Goal: Information Seeking & Learning: Obtain resource

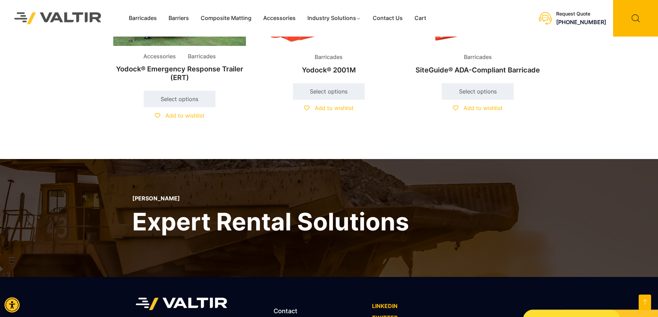
scroll to position [278, 0]
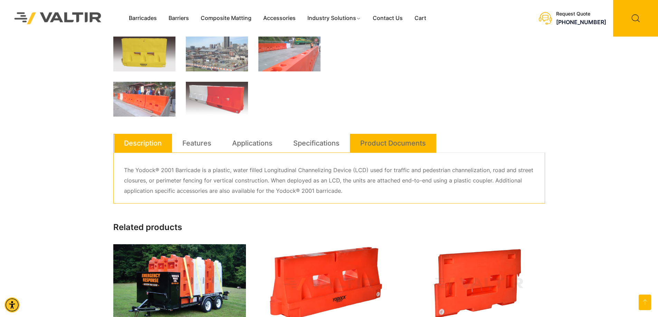
click at [402, 145] on link "Product Documents" at bounding box center [393, 143] width 66 height 19
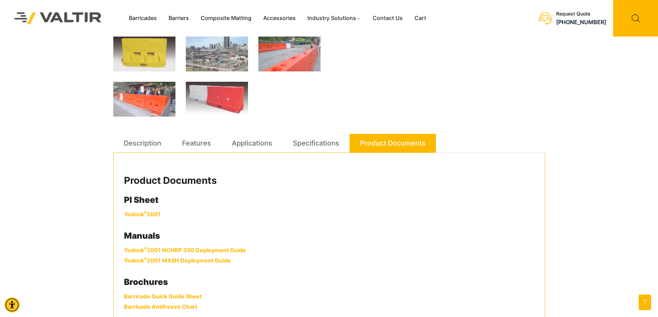
click at [137, 214] on link "Yodock ® 2001" at bounding box center [142, 214] width 37 height 7
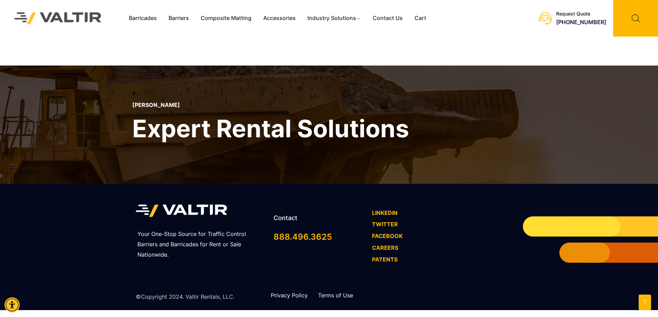
scroll to position [365, 0]
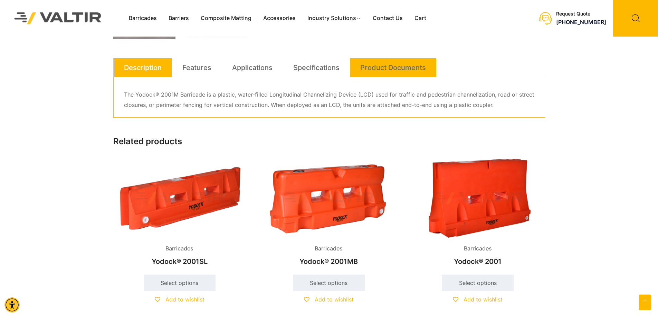
click at [376, 68] on link "Product Documents" at bounding box center [393, 67] width 66 height 19
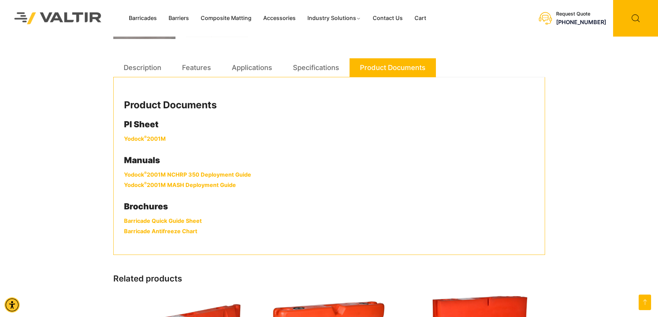
click at [142, 136] on link "Yodock ® 2001M" at bounding box center [145, 138] width 42 height 7
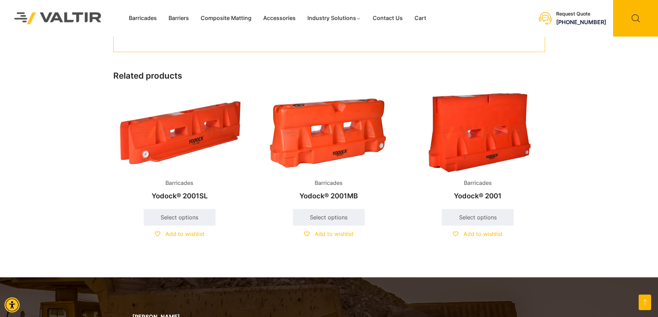
scroll to position [558, 0]
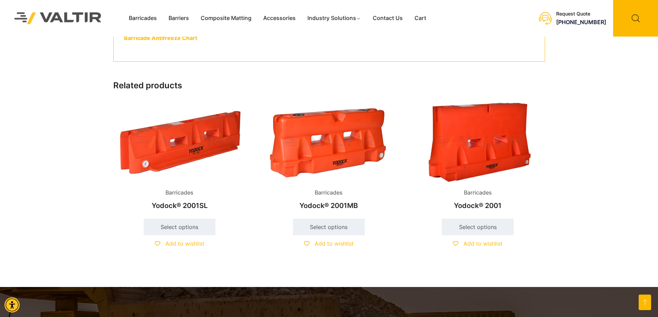
click at [338, 168] on img at bounding box center [328, 143] width 133 height 80
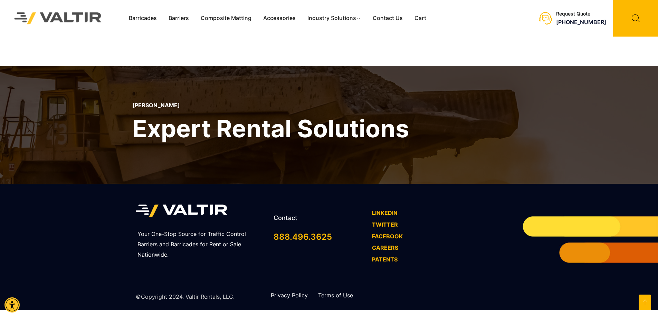
scroll to position [361, 0]
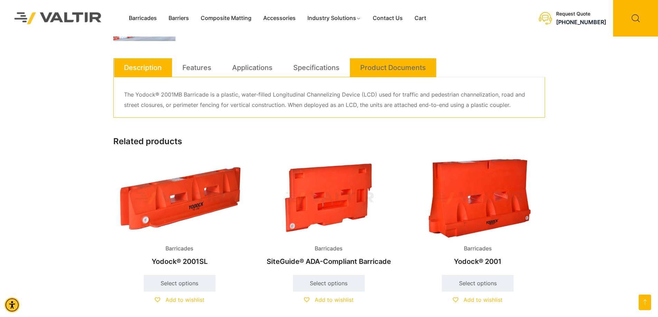
click at [405, 70] on link "Product Documents" at bounding box center [393, 67] width 66 height 19
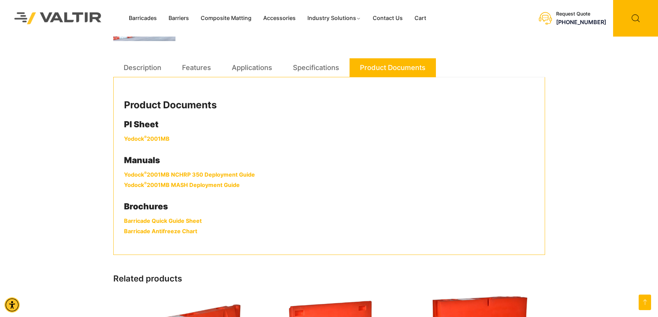
click at [152, 139] on link "Yodock ® 2001MB" at bounding box center [147, 138] width 46 height 7
